Goal: Information Seeking & Learning: Learn about a topic

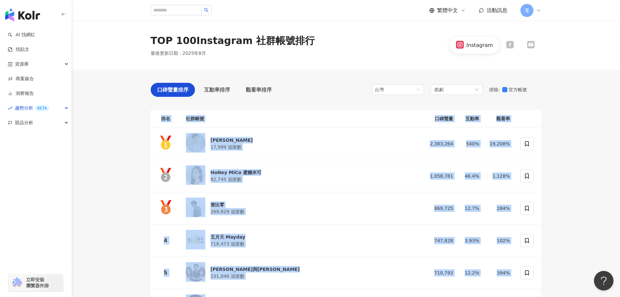
drag, startPoint x: 285, startPoint y: 107, endPoint x: 301, endPoint y: 103, distance: 16.7
click at [300, 96] on div "口碑聲量排序 互動率排序 觀看率排序 台灣 戲劇 排除 : 官方帳號" at bounding box center [346, 91] width 391 height 17
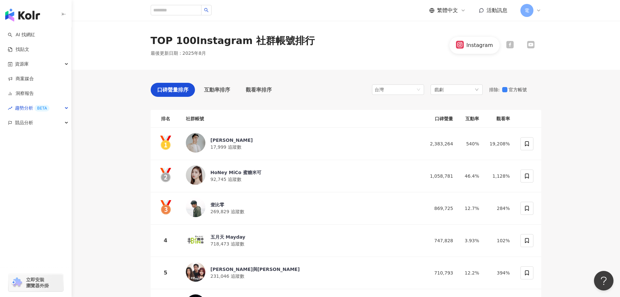
click at [301, 112] on th "社群帳號" at bounding box center [300, 119] width 239 height 18
click at [304, 115] on th "社群帳號" at bounding box center [300, 119] width 239 height 18
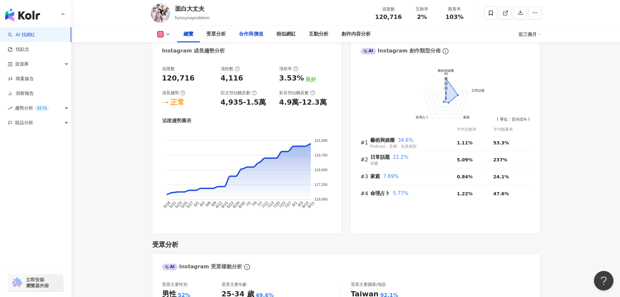
click at [245, 37] on div "合作與價值" at bounding box center [251, 34] width 24 height 8
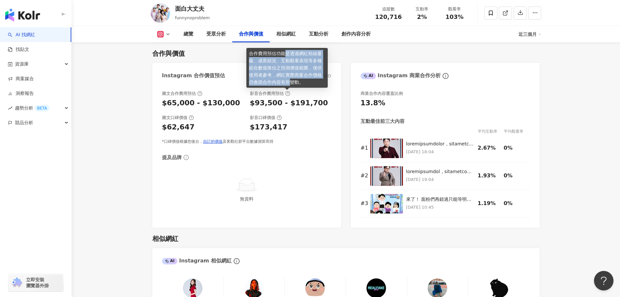
drag, startPoint x: 290, startPoint y: 81, endPoint x: 284, endPoint y: 55, distance: 26.3
click at [284, 55] on div "合作費用預估功能是透過網紅粉絲量級、成長狀況、互動觀看表現等多種綜合數值推估之預測價值範圍，僅供使用者參考，網紅實際商案合作價格仍會因合作內容有所變動。" at bounding box center [287, 68] width 81 height 40
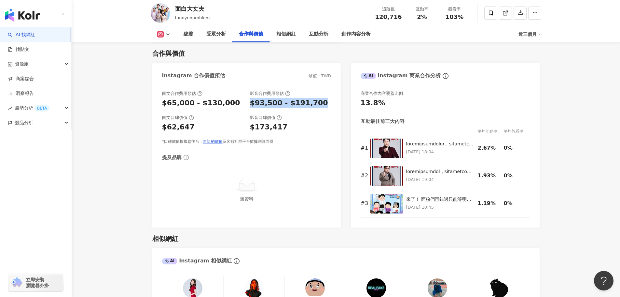
drag, startPoint x: 325, startPoint y: 103, endPoint x: 335, endPoint y: 103, distance: 10.1
click at [335, 103] on div "圖文合作費用預估 $65,000 - $130,000 影音合作費用預估 $93,500 - $191,700 圖文口碑價值 $62,647 影音口碑價值 $…" at bounding box center [246, 155] width 189 height 143
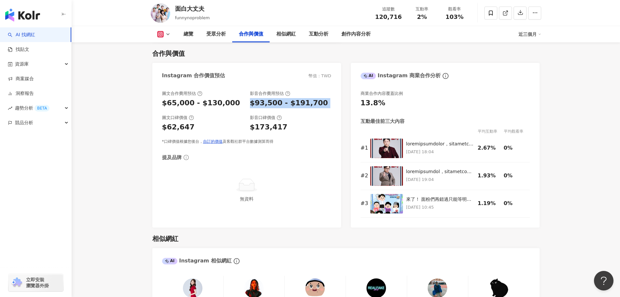
click at [335, 103] on div "圖文合作費用預估 $65,000 - $130,000 影音合作費用預估 $93,500 - $191,700 圖文口碑價值 $62,647 影音口碑價值 $…" at bounding box center [246, 155] width 189 height 143
click at [209, 105] on div "$65,000 - $130,000" at bounding box center [201, 103] width 78 height 10
click at [227, 106] on div "$65,000 - $130,000" at bounding box center [202, 103] width 81 height 10
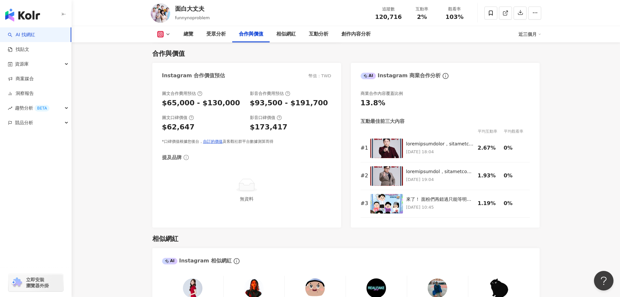
click at [227, 106] on div "$65,000 - $130,000" at bounding box center [202, 103] width 81 height 10
click at [269, 102] on div "$93,500 - $191,700" at bounding box center [289, 103] width 78 height 10
drag, startPoint x: 269, startPoint y: 102, endPoint x: 203, endPoint y: 105, distance: 65.8
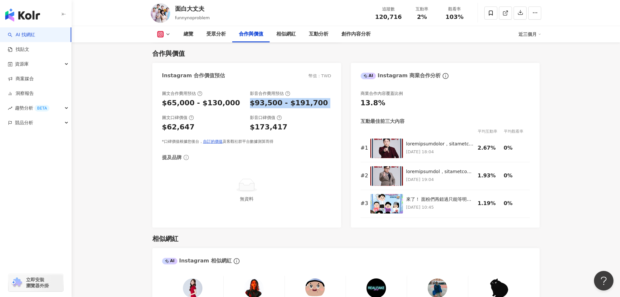
click at [226, 102] on div "圖文合作費用預估 $65,000 - $130,000 影音合作費用預估 $93,500 - $191,700" at bounding box center [246, 100] width 169 height 18
click at [203, 105] on div "$65,000 - $130,000" at bounding box center [201, 103] width 78 height 10
drag, startPoint x: 203, startPoint y: 105, endPoint x: 326, endPoint y: 100, distance: 122.9
click at [285, 105] on div "圖文合作費用預估 $65,000 - $130,000 影音合作費用預估 $93,500 - $191,700" at bounding box center [246, 100] width 169 height 18
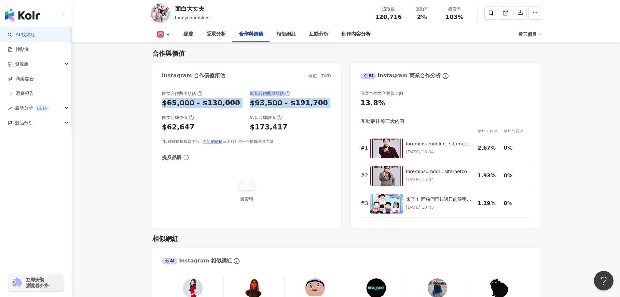
click at [326, 100] on div "$93,500 - $191,700" at bounding box center [290, 103] width 81 height 10
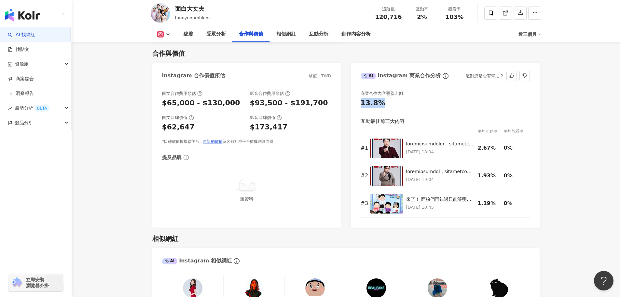
drag, startPoint x: 359, startPoint y: 104, endPoint x: 481, endPoint y: 96, distance: 122.0
click at [478, 96] on div "商業合作內容覆蓋比例 13.8% 互動最佳前三大內容 平均互動率 平均觀看率 # 1 2025/7/4 18:04 2.67% 0% # 2 2025/8/5…" at bounding box center [445, 155] width 189 height 143
click at [481, 104] on div "13.8%" at bounding box center [445, 103] width 169 height 10
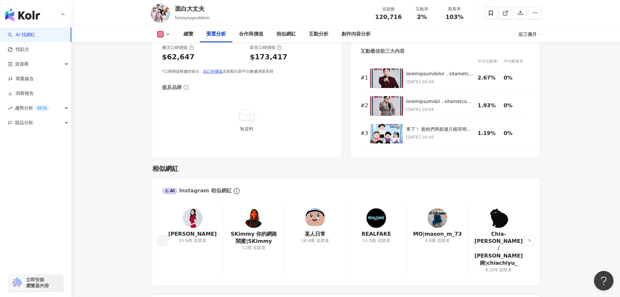
scroll to position [1005, 0]
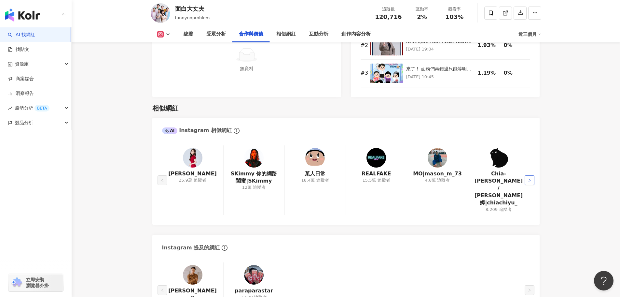
click at [530, 178] on icon "right" at bounding box center [530, 179] width 2 height 3
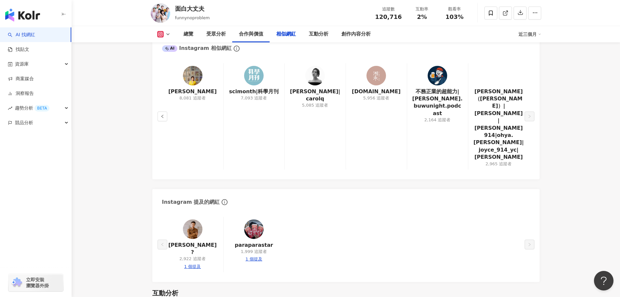
scroll to position [1135, 0]
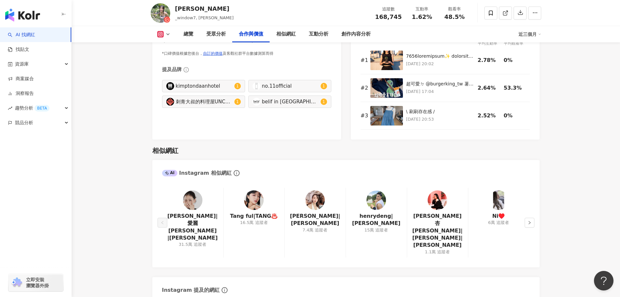
scroll to position [1010, 0]
